Goal: Find specific page/section: Find specific page/section

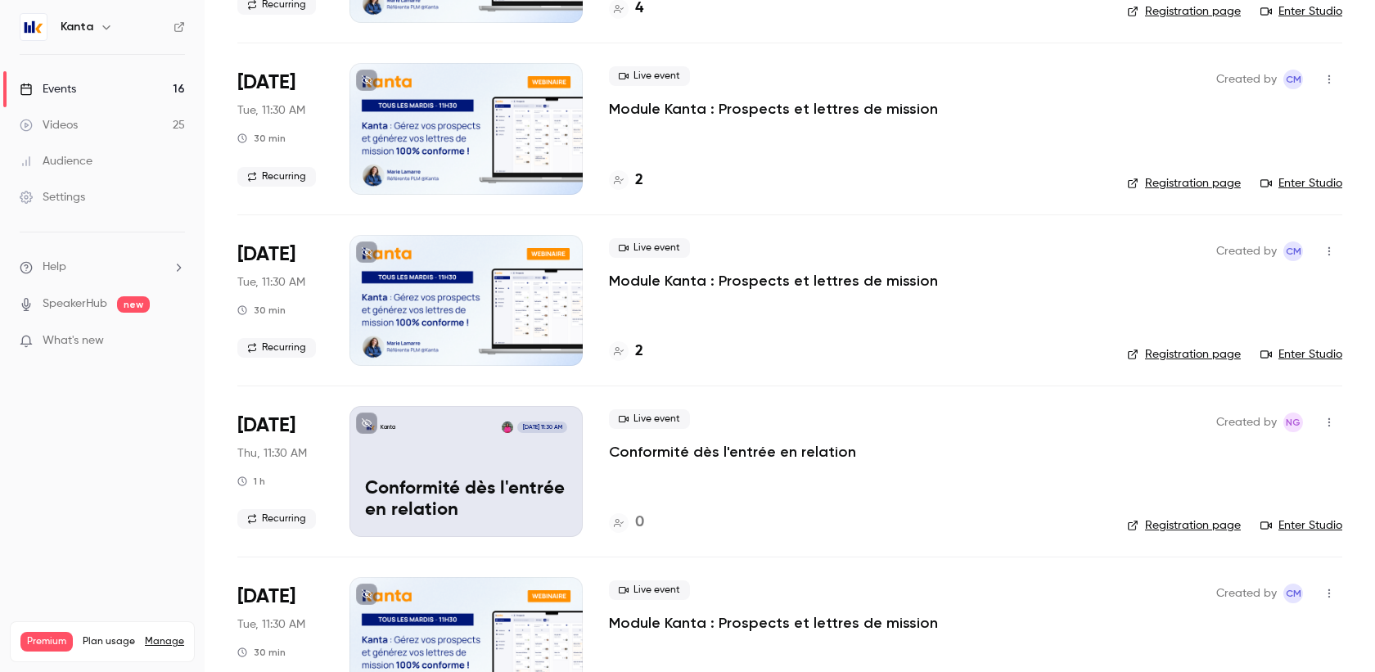
scroll to position [284, 0]
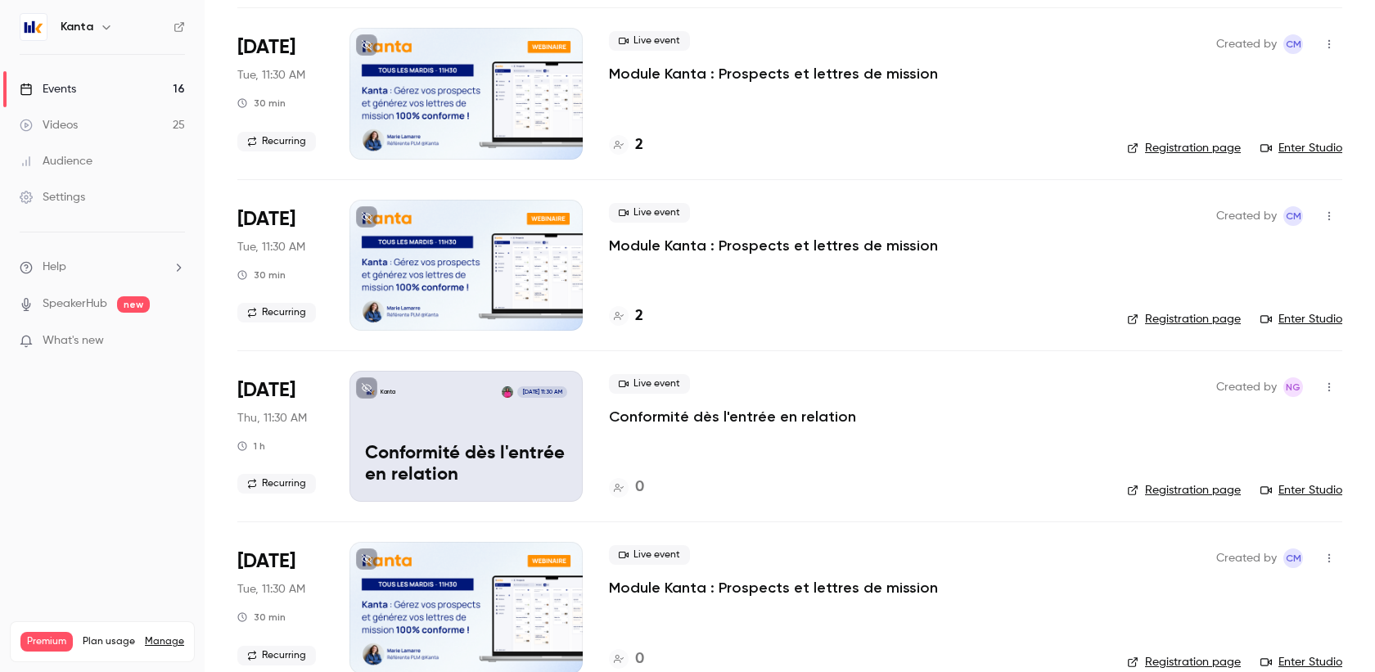
click at [746, 417] on p "Conformité dès l'entrée en relation" at bounding box center [732, 417] width 247 height 20
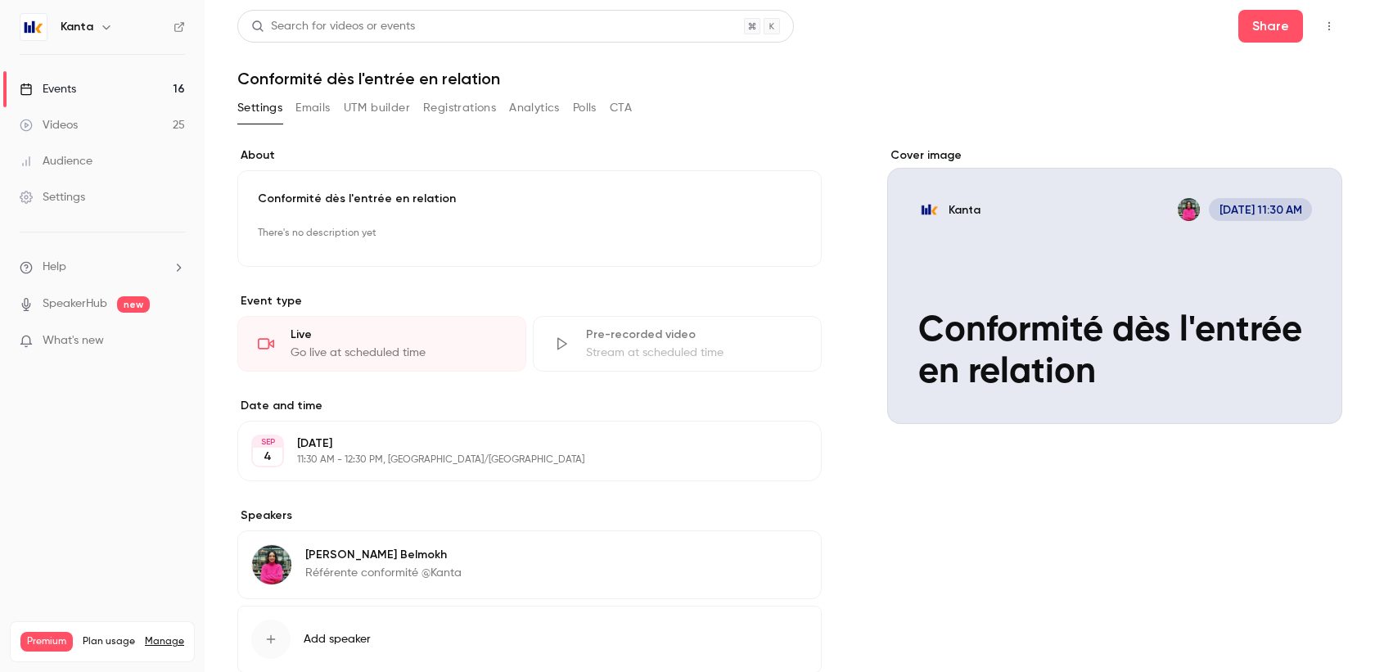
click at [42, 83] on div "Events" at bounding box center [48, 89] width 56 height 16
